Goal: Find specific page/section: Find specific page/section

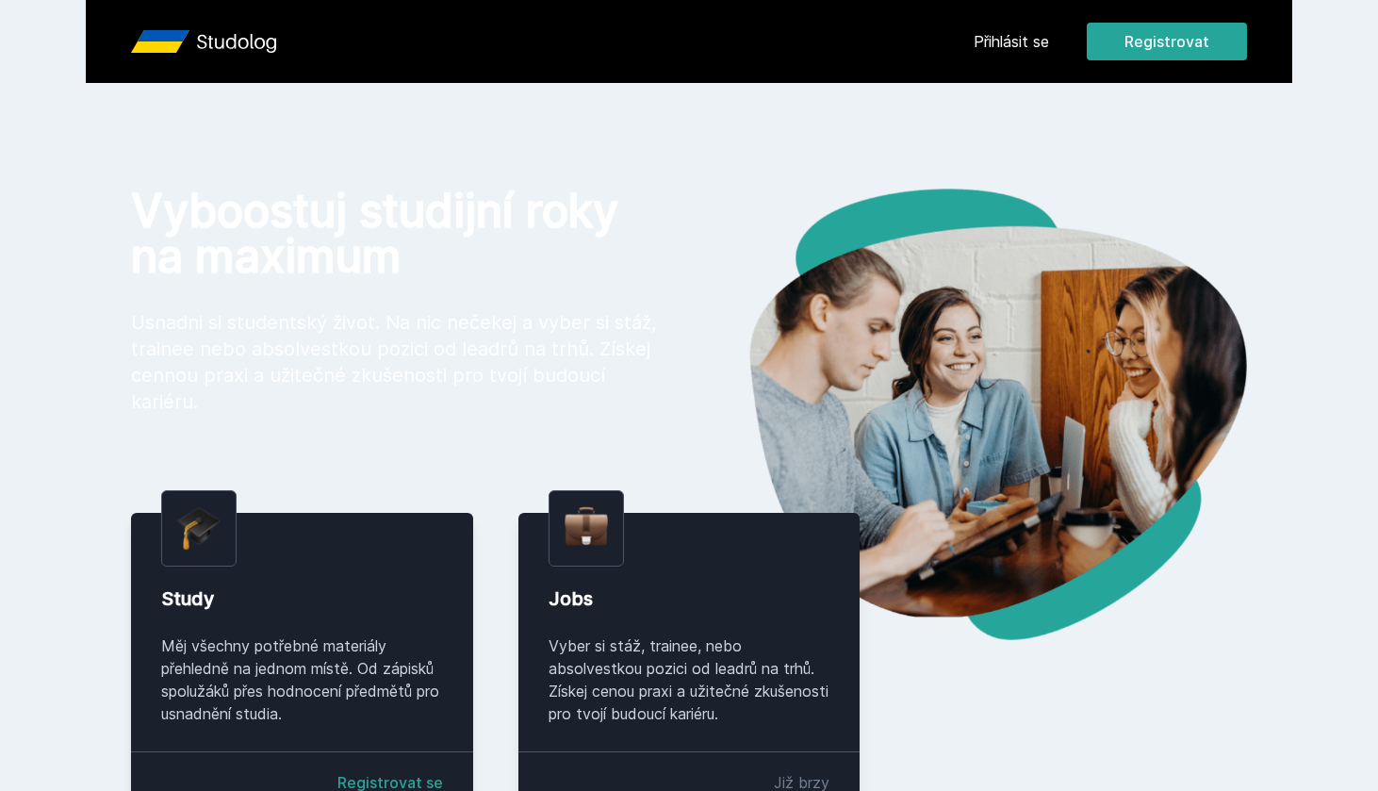
click at [1032, 41] on link "Přihlásit se" at bounding box center [1011, 41] width 75 height 23
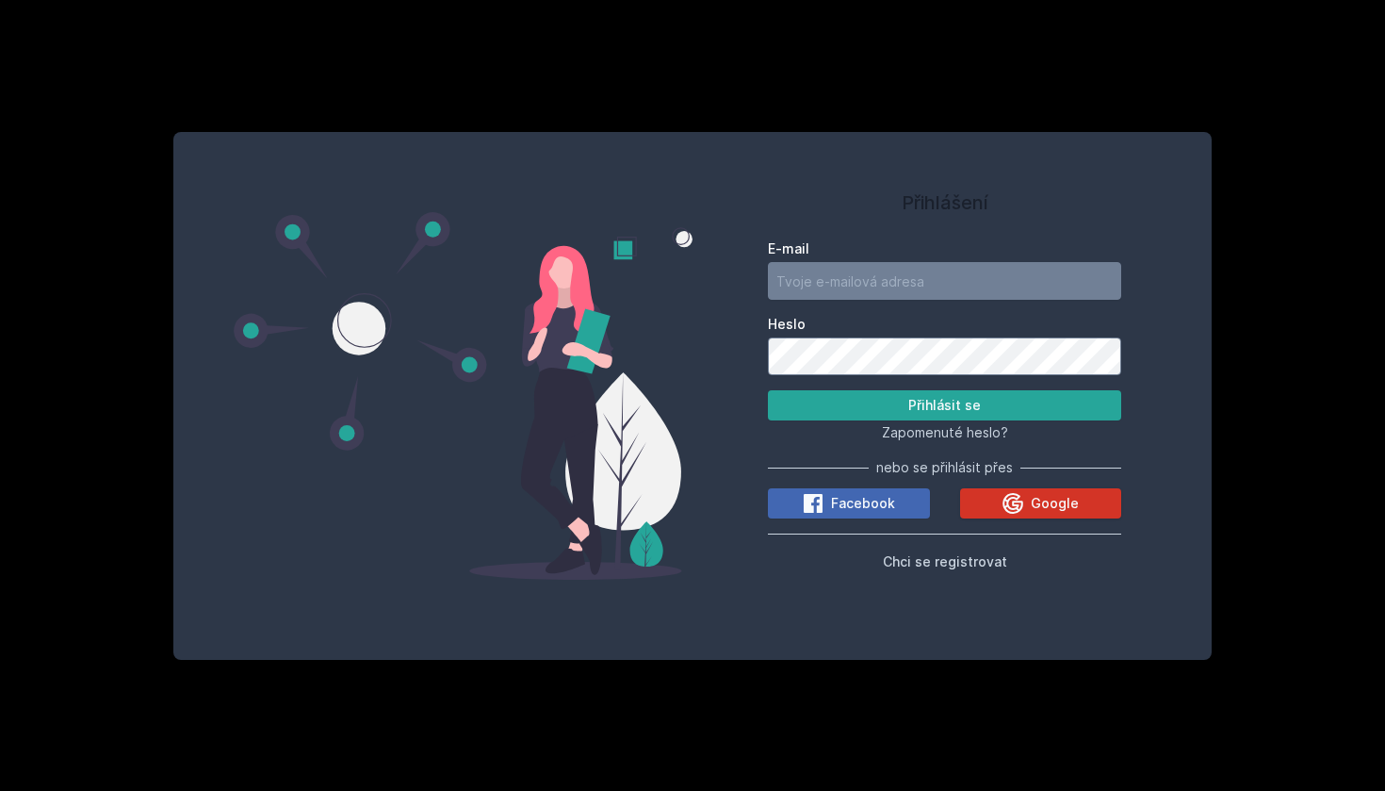
click at [1022, 507] on icon at bounding box center [1013, 503] width 23 height 23
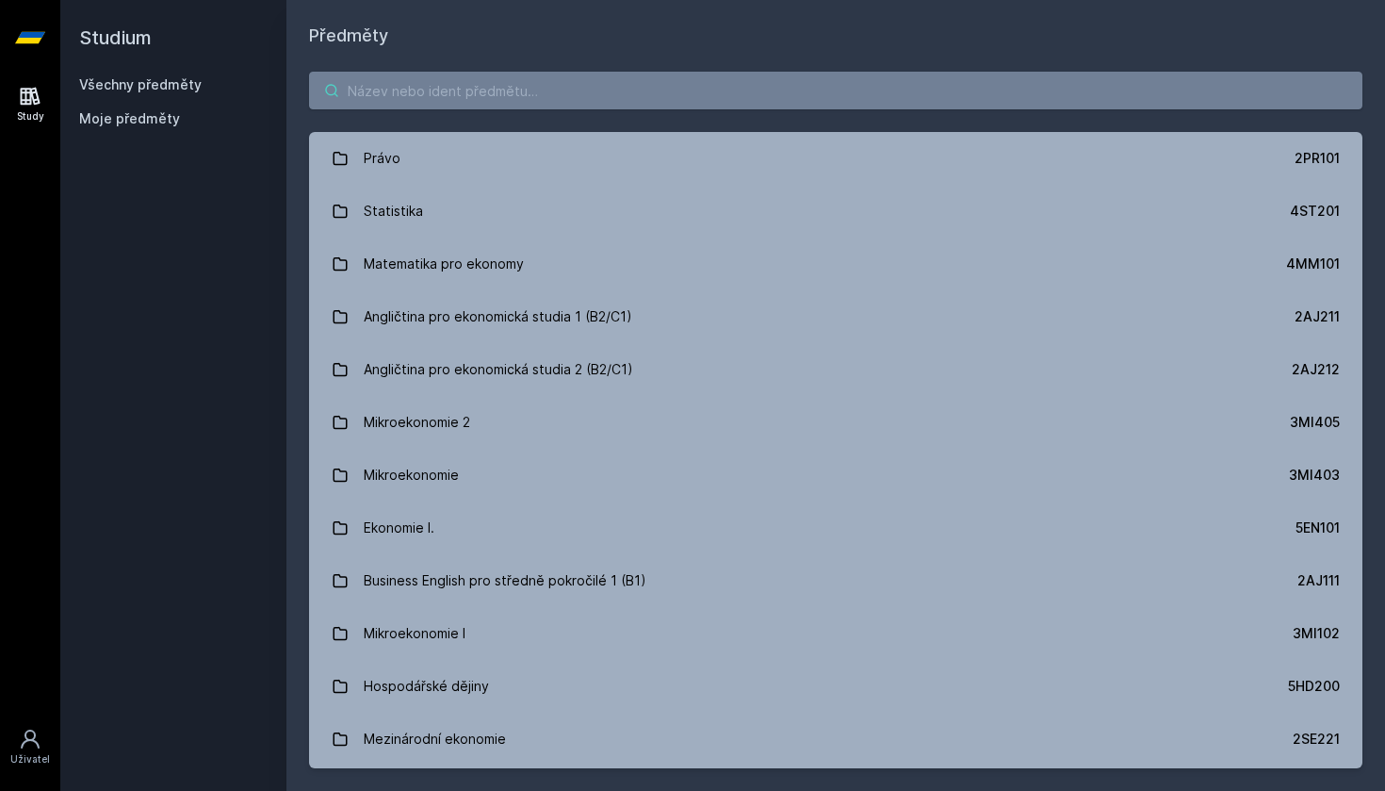
click at [358, 99] on input "search" at bounding box center [836, 91] width 1054 height 38
paste input "5EN411"
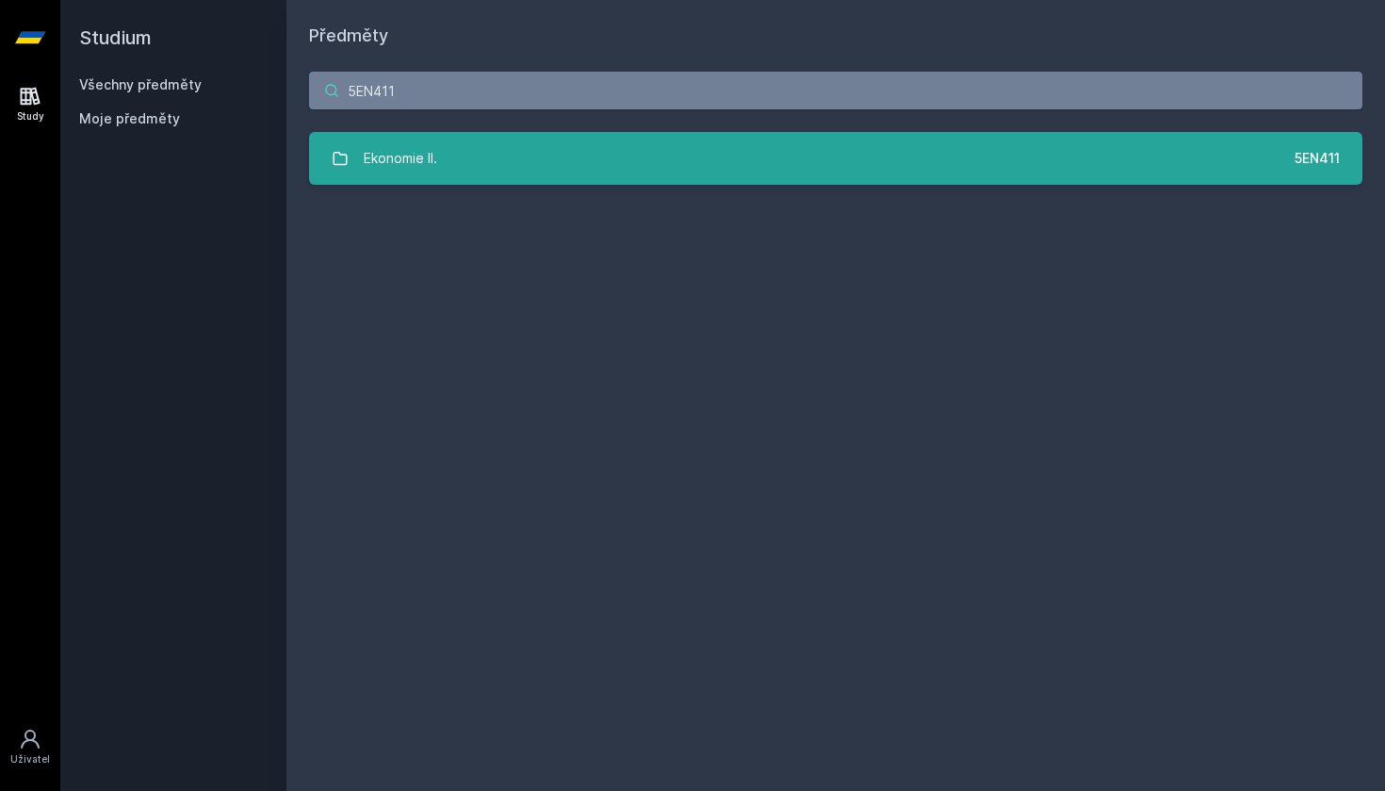
type input "5EN411"
click at [388, 139] on div "Ekonomie II." at bounding box center [401, 158] width 74 height 38
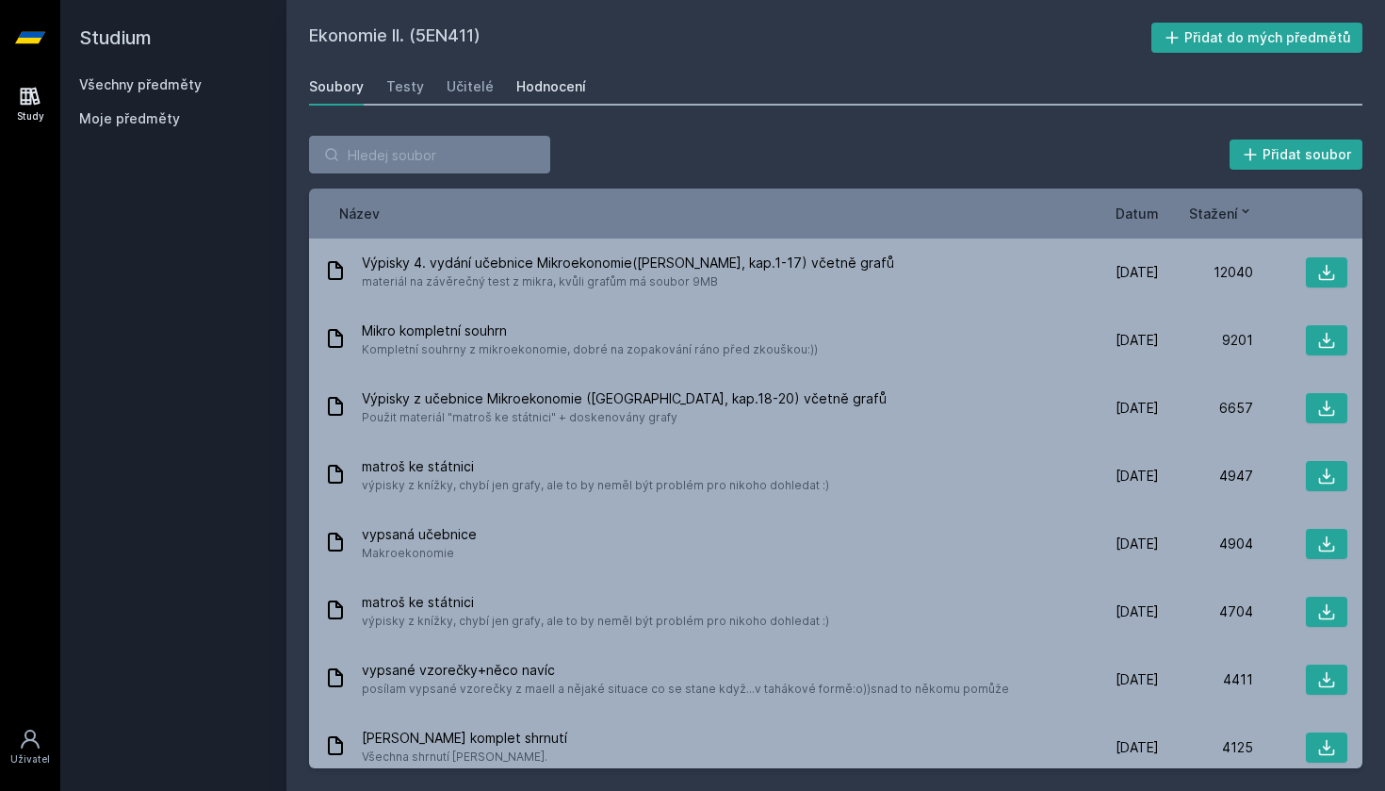
click at [561, 93] on div "Hodnocení" at bounding box center [551, 86] width 70 height 19
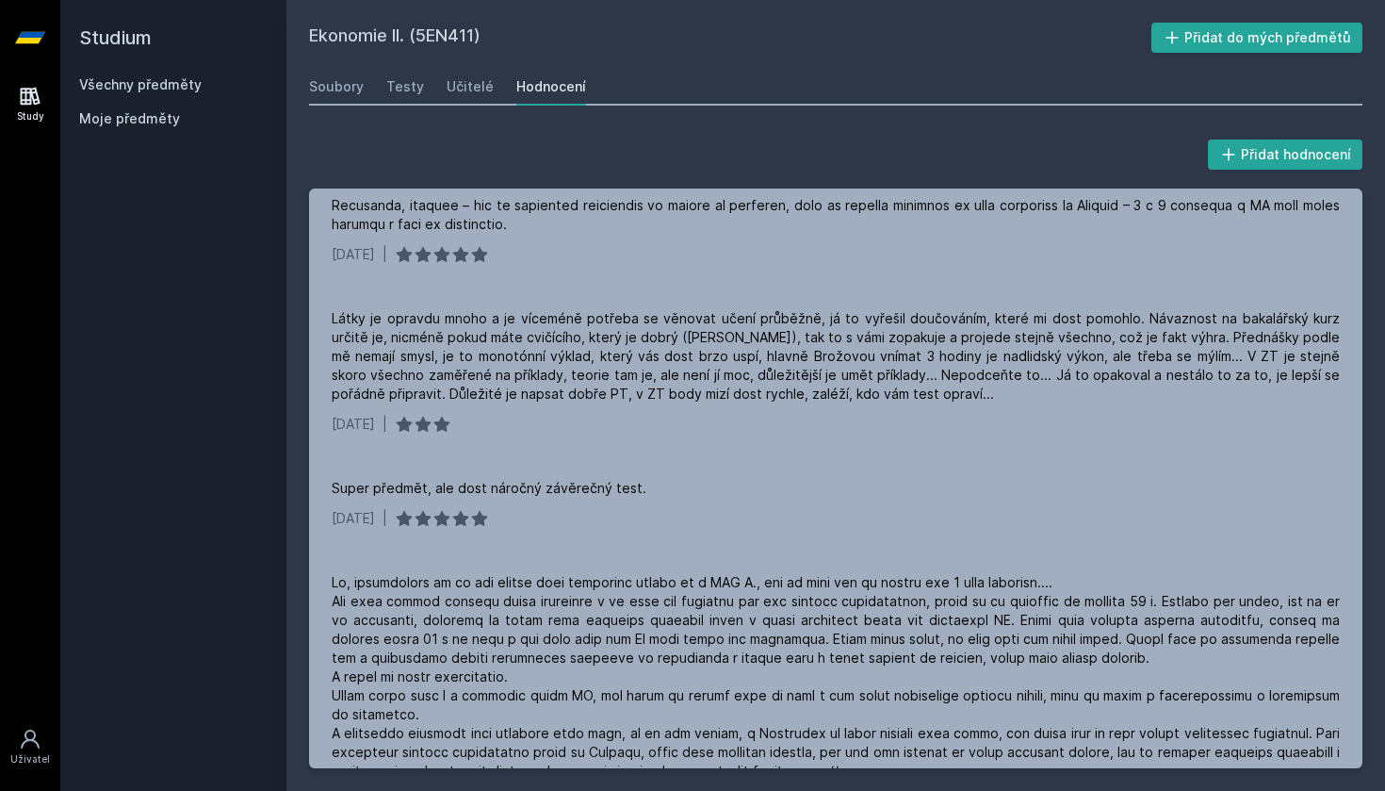
scroll to position [521, 0]
